Goal: Transaction & Acquisition: Purchase product/service

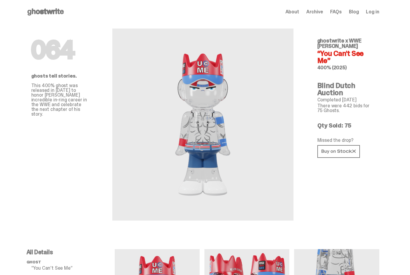
click at [373, 12] on span "Log in" at bounding box center [372, 12] width 13 height 5
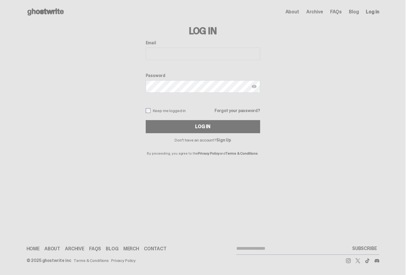
click at [196, 127] on button "Log In" at bounding box center [203, 126] width 114 height 13
type input "**********"
click at [205, 127] on button "Log In" at bounding box center [203, 126] width 114 height 13
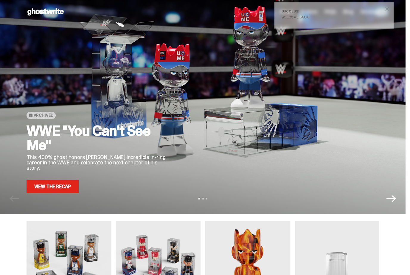
click at [51, 185] on link "View the Recap" at bounding box center [52, 186] width 52 height 13
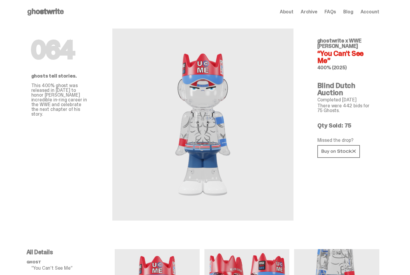
click at [370, 10] on span "Account" at bounding box center [369, 12] width 19 height 5
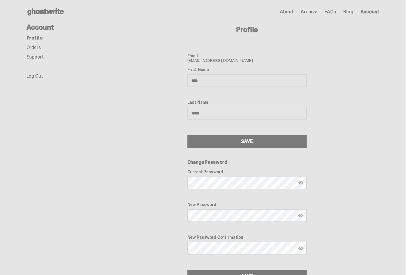
click at [34, 49] on link "Orders" at bounding box center [33, 47] width 14 height 6
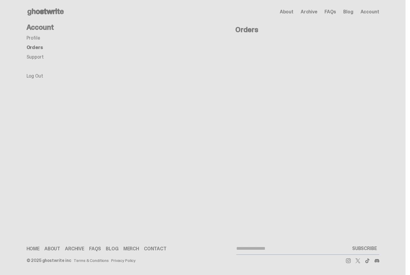
click at [36, 57] on link "Support" at bounding box center [34, 57] width 17 height 6
click at [33, 41] on link "Profile" at bounding box center [33, 38] width 14 height 6
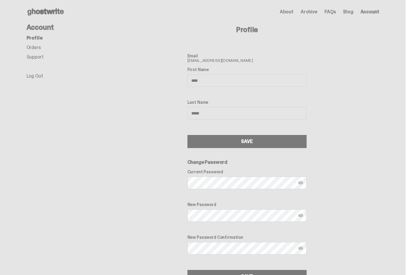
click at [38, 45] on link "Orders" at bounding box center [33, 47] width 14 height 6
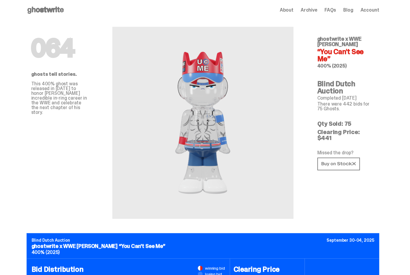
scroll to position [6, 0]
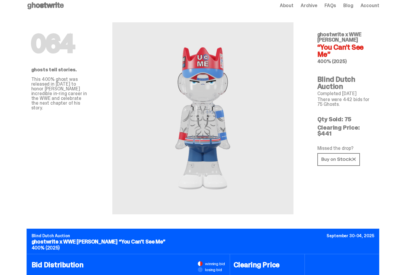
click at [343, 157] on use at bounding box center [338, 159] width 34 height 4
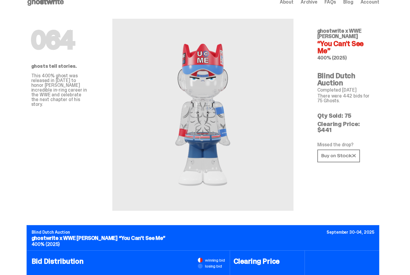
scroll to position [0, 0]
